Goal: Find contact information: Find contact information

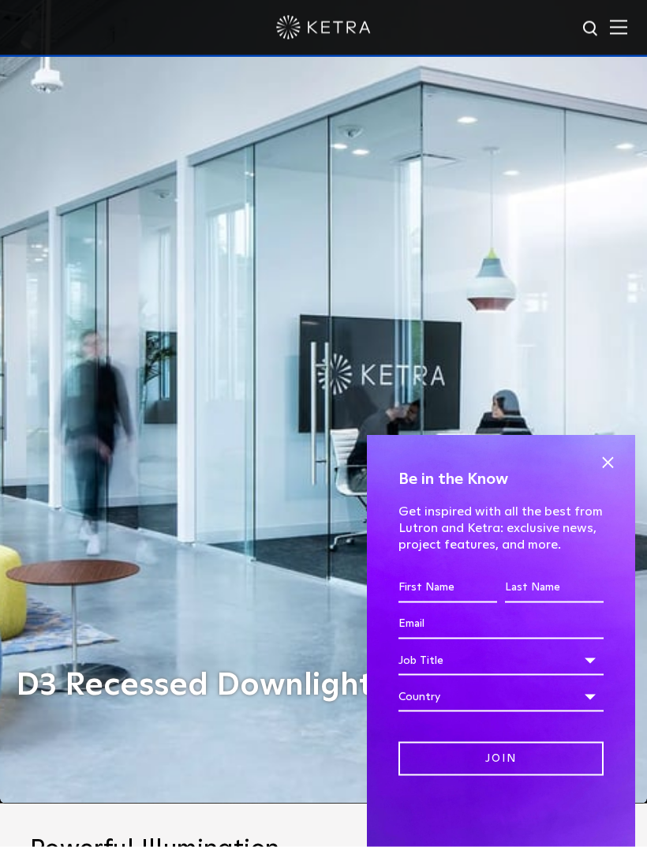
scroll to position [44, 0]
click at [600, 475] on span at bounding box center [608, 463] width 24 height 24
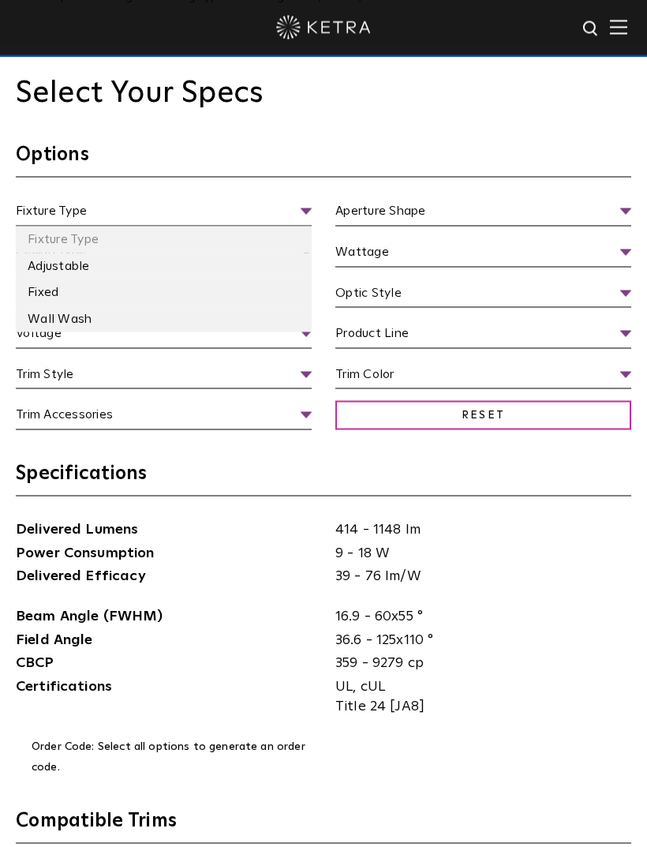
scroll to position [1802, 0]
click at [68, 332] on li "Wall Wash" at bounding box center [164, 319] width 296 height 27
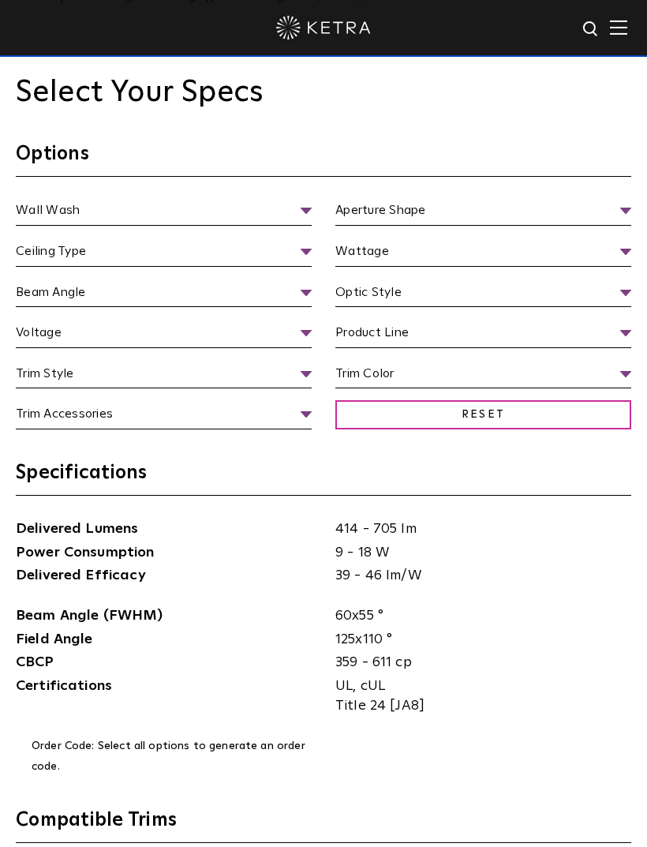
click at [36, 238] on section "Options Wall Wash Fixture Type Adjustable Fixed Wall Wash Aperture Shape Apertu…" at bounding box center [324, 301] width 616 height 319
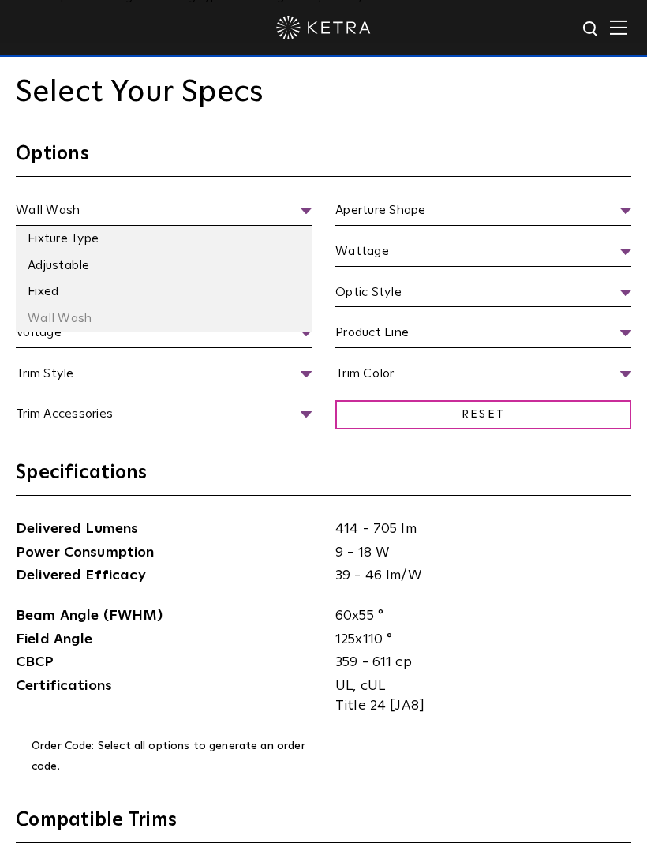
click at [47, 280] on li "Adjustable" at bounding box center [164, 266] width 296 height 27
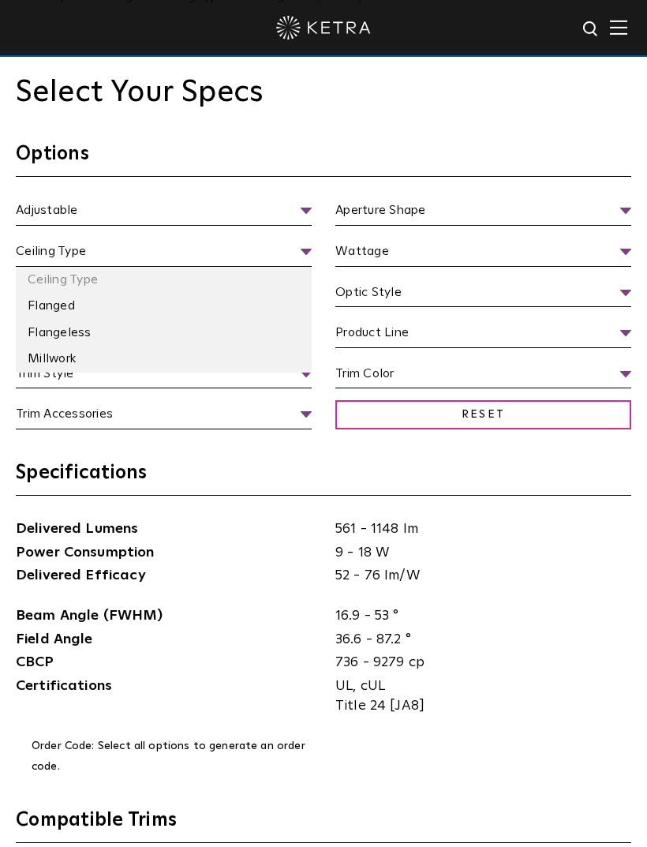
click at [51, 267] on span "Ceiling Type" at bounding box center [164, 254] width 296 height 25
click at [54, 267] on span "Ceiling Type" at bounding box center [164, 254] width 296 height 25
click at [306, 267] on span "Ceiling Type" at bounding box center [164, 254] width 296 height 25
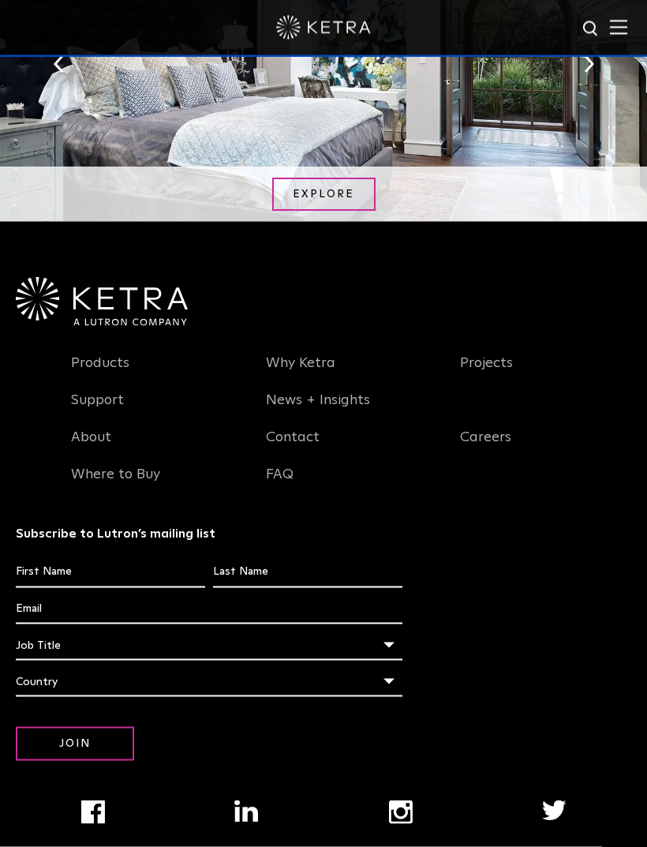
scroll to position [3403, 0]
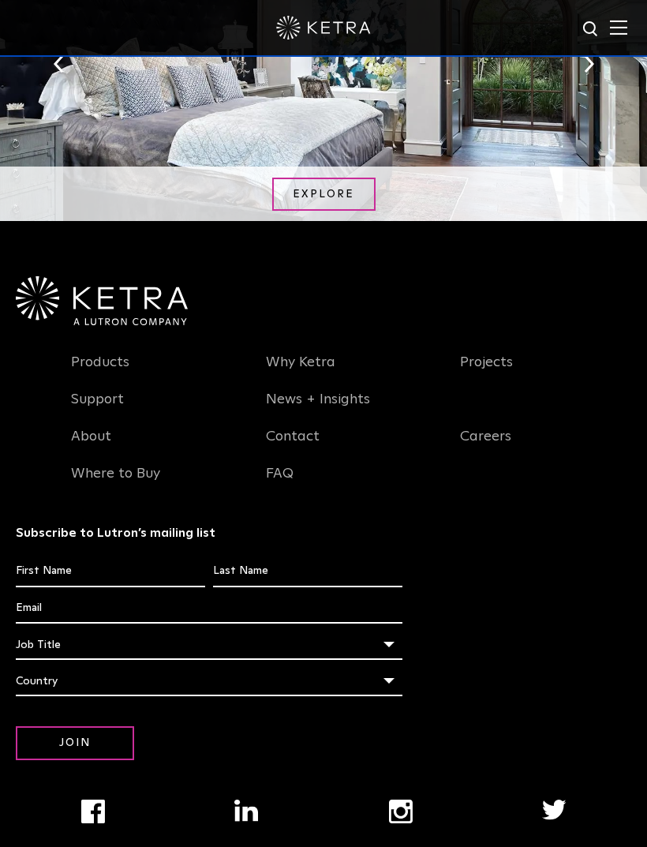
click at [115, 501] on link "Where to Buy" at bounding box center [115, 483] width 89 height 36
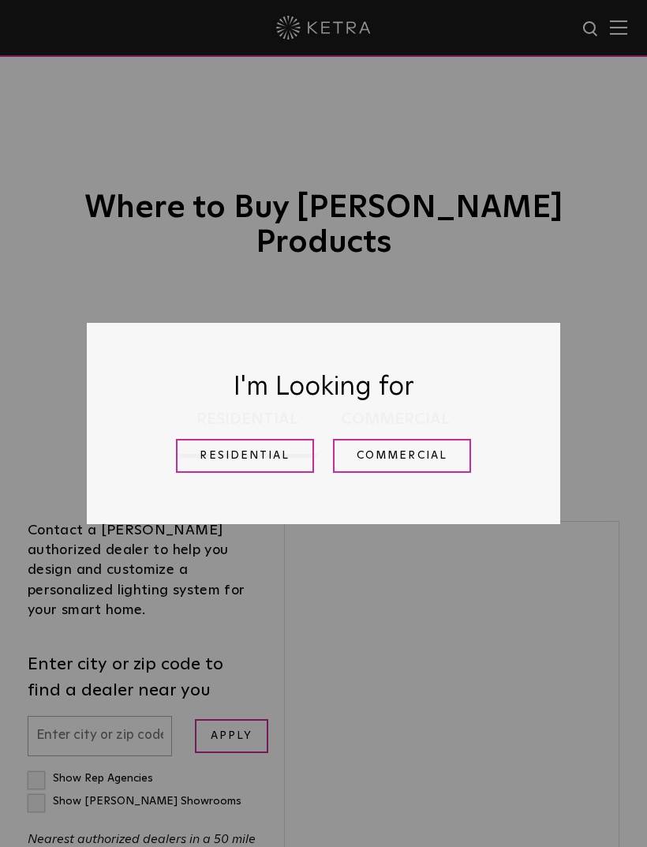
click at [219, 456] on link "Residential" at bounding box center [245, 456] width 138 height 34
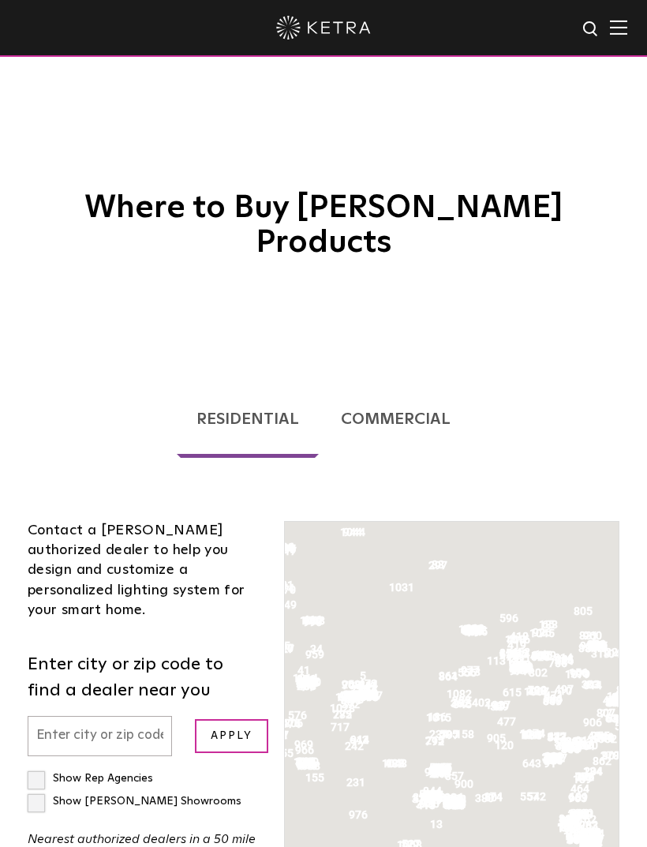
scroll to position [376, 0]
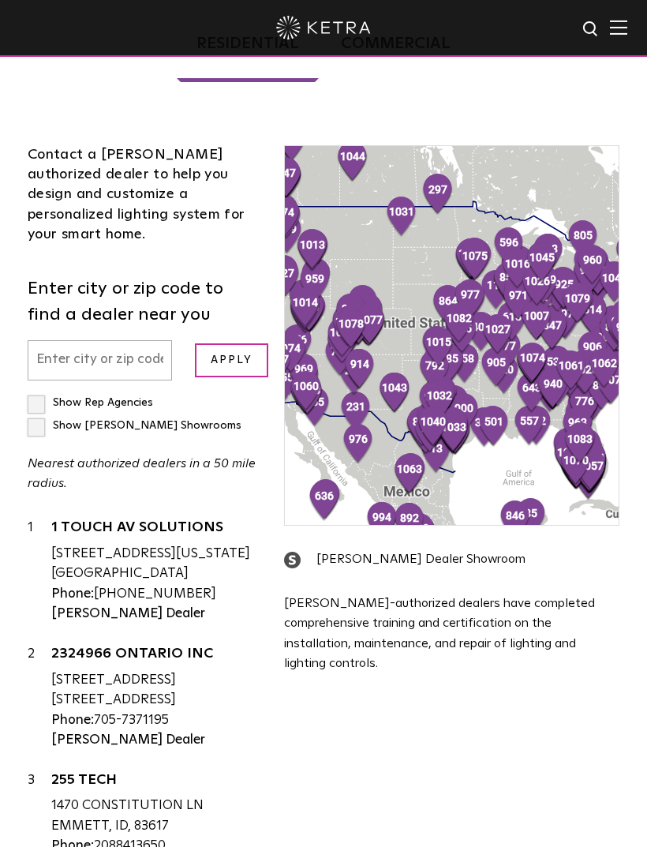
click at [73, 340] on input "text" at bounding box center [100, 360] width 145 height 40
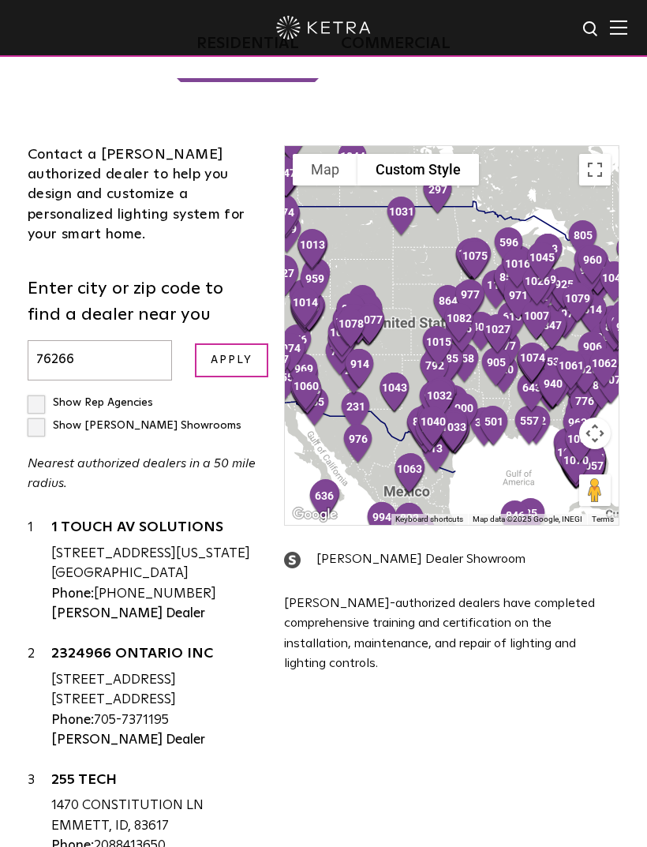
type input "76266"
click at [233, 343] on input "Apply" at bounding box center [232, 360] width 74 height 34
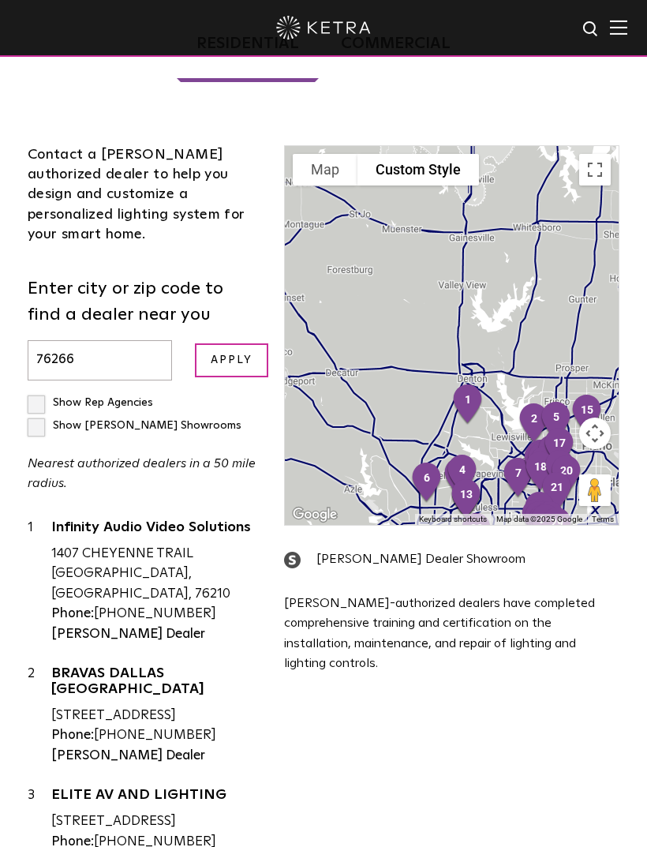
scroll to position [0, 0]
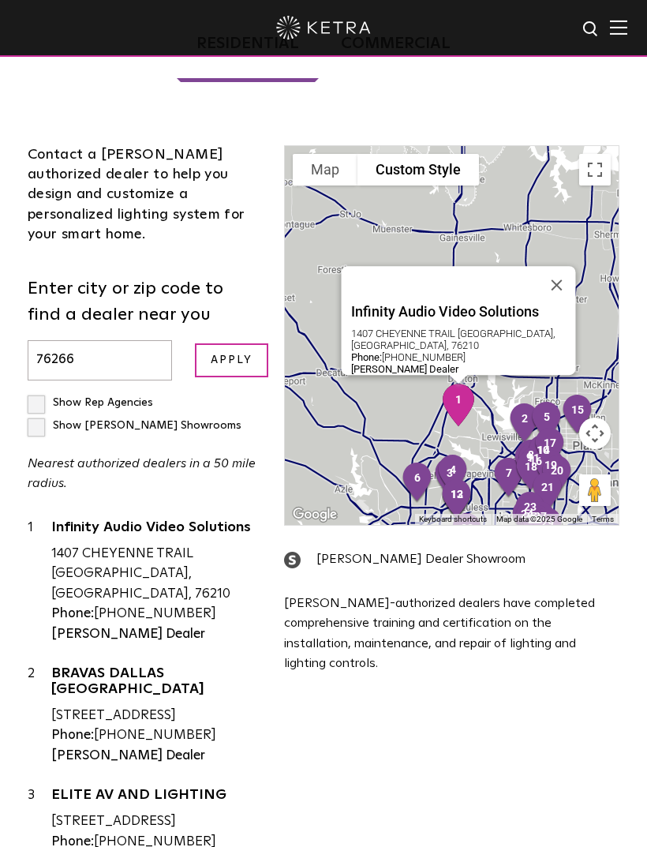
click at [392, 286] on div "Infinity Audio Video Solutions 1407 CHEYENNE TRAIL [GEOGRAPHIC_DATA], [GEOGRAPH…" at bounding box center [452, 335] width 334 height 379
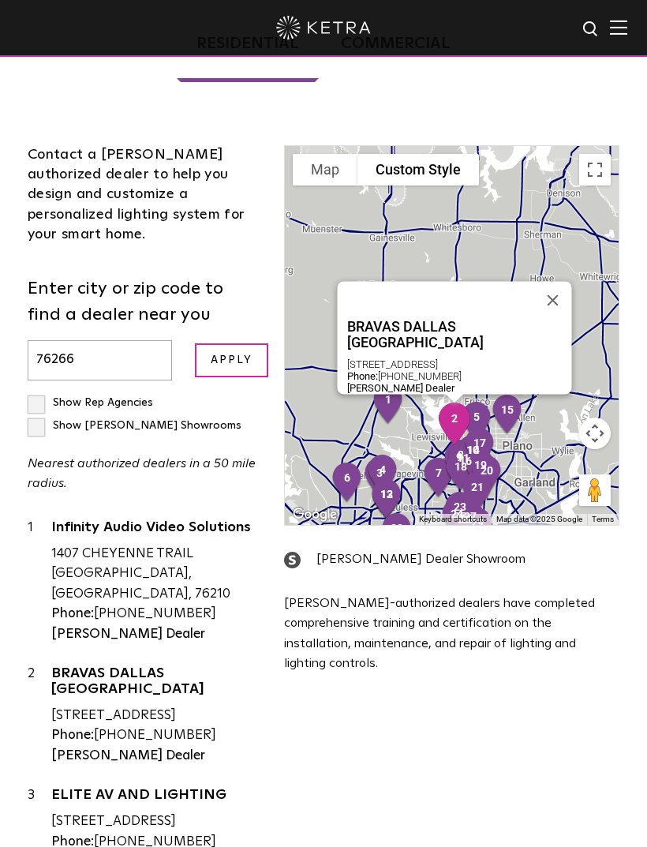
click at [377, 283] on div "BRAVAS DALLAS [GEOGRAPHIC_DATA] [STREET_ADDRESS] Phone: [PHONE_NUMBER] [PERSON_…" at bounding box center [452, 335] width 334 height 379
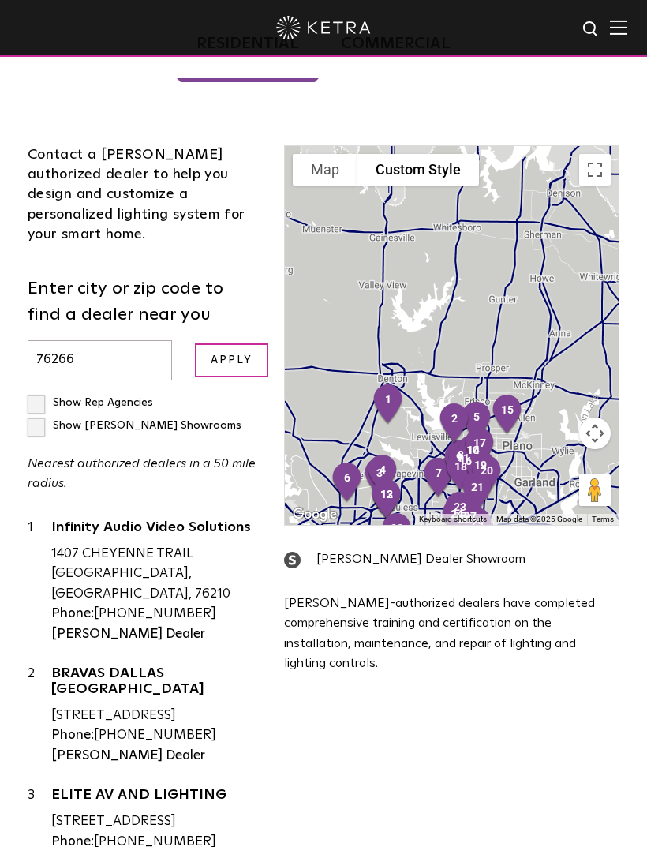
click at [611, 28] on img at bounding box center [618, 27] width 17 height 15
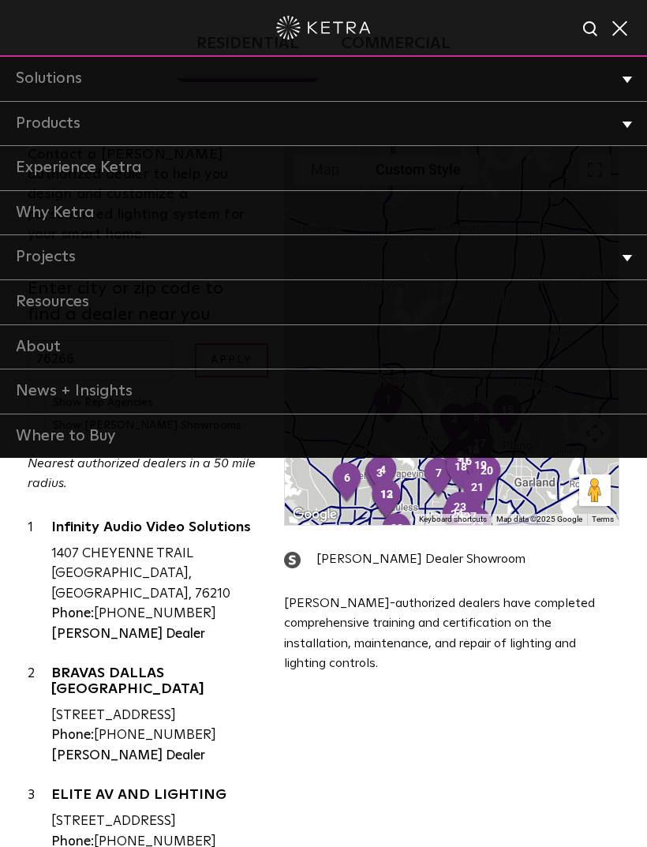
click at [624, 58] on link "Solutions" at bounding box center [323, 79] width 647 height 45
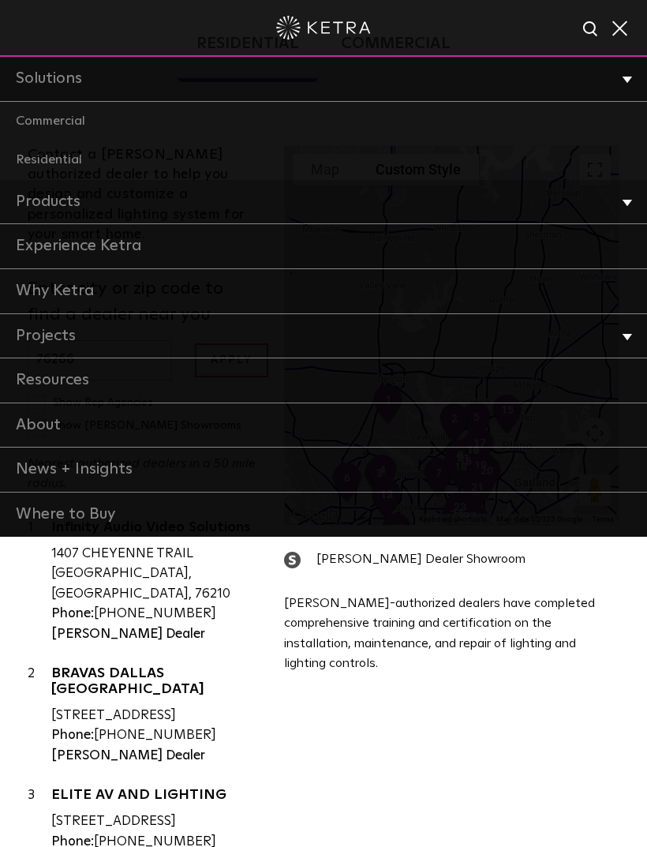
click at [625, 205] on li "Products Commercial Products Residential Products" at bounding box center [323, 202] width 647 height 45
click at [620, 204] on li "Products Commercial Products Residential Products" at bounding box center [323, 202] width 647 height 45
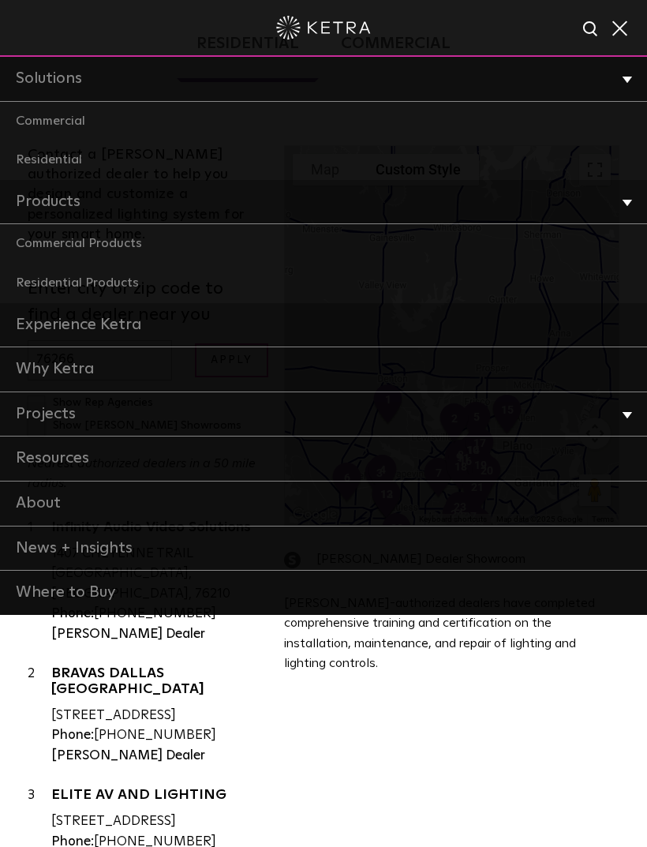
click at [73, 280] on link "Residential Products" at bounding box center [323, 283] width 647 height 39
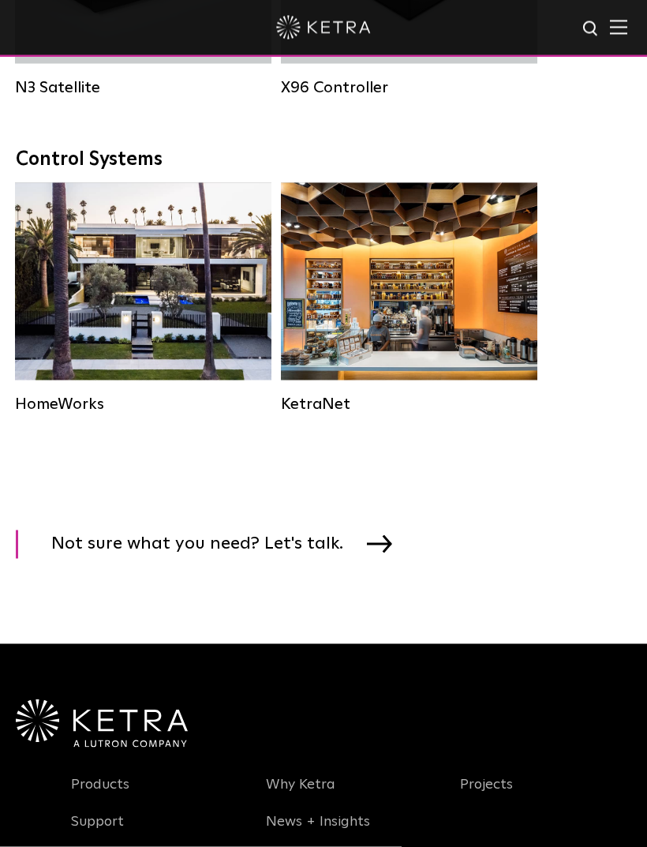
scroll to position [2479, 0]
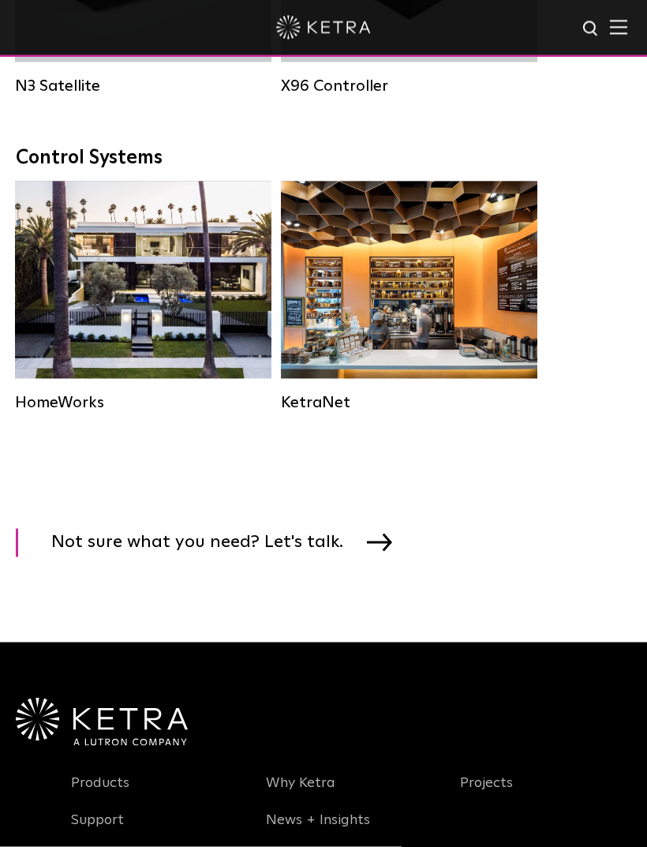
click at [52, 357] on div "Residential Solution" at bounding box center [143, 280] width 257 height 197
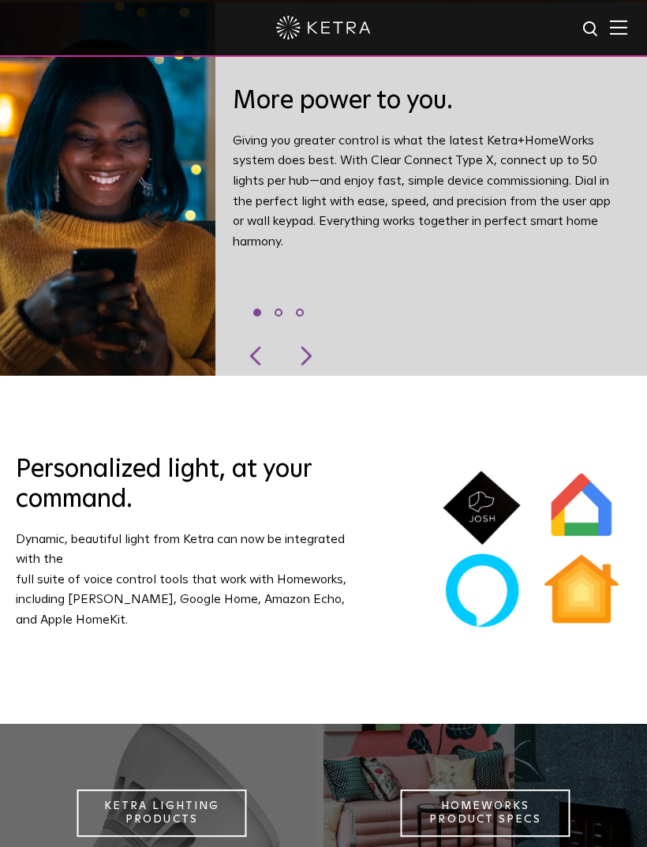
scroll to position [844, 0]
click at [302, 377] on div at bounding box center [304, 356] width 47 height 39
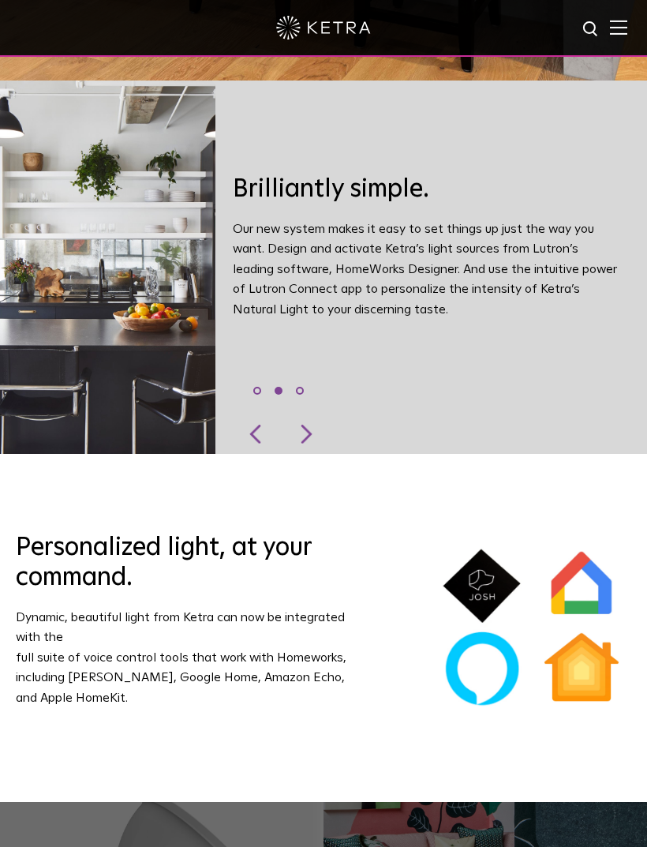
scroll to position [761, 0]
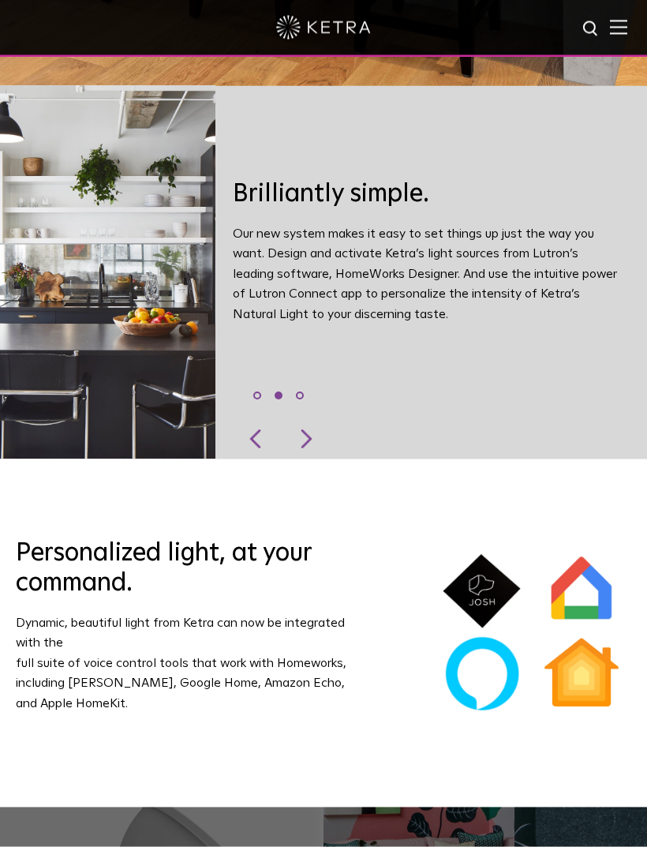
click at [312, 460] on div at bounding box center [304, 439] width 47 height 39
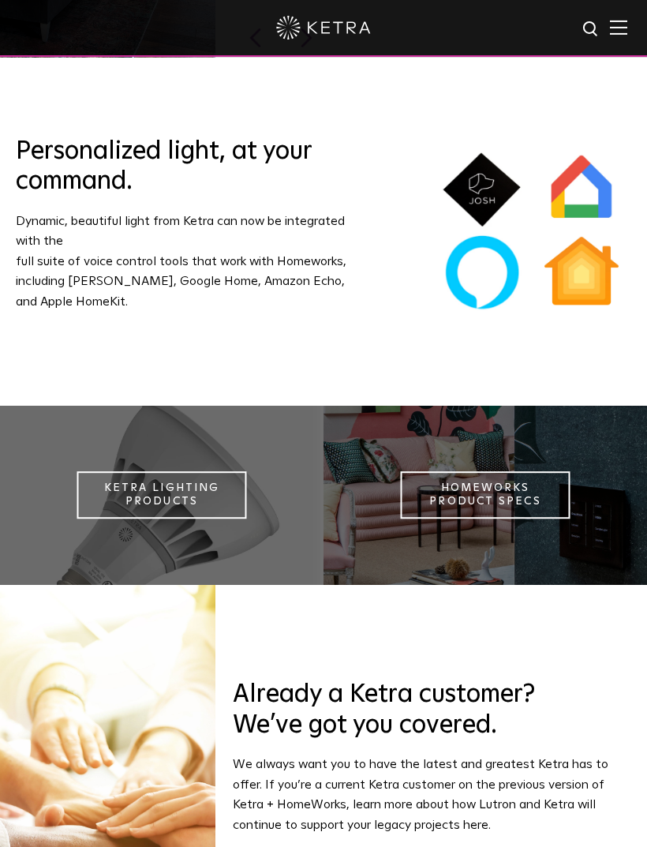
scroll to position [1102, 0]
